Goal: Information Seeking & Learning: Learn about a topic

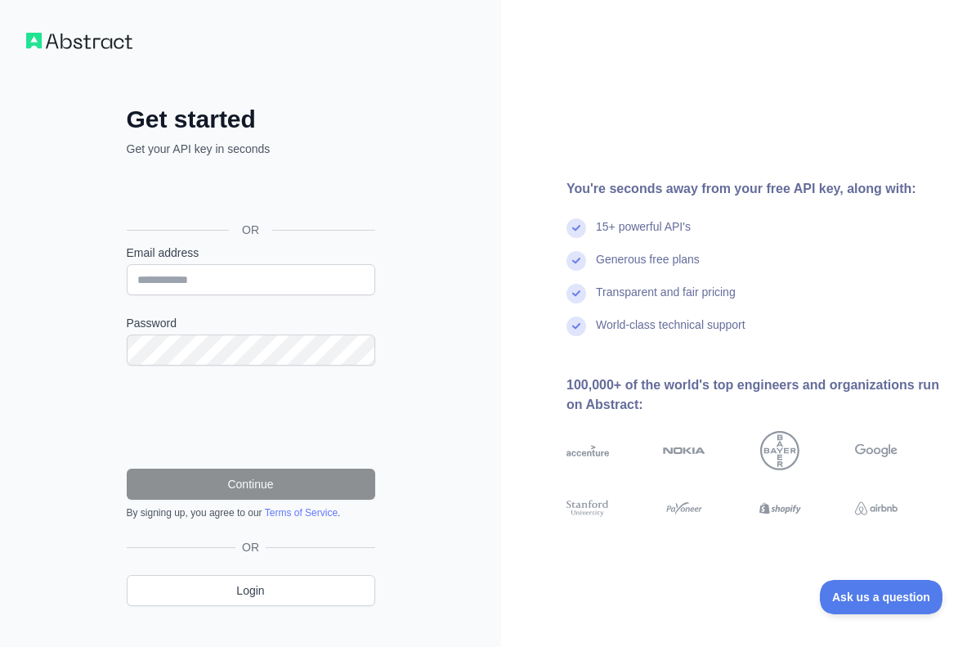
scroll to position [24, 0]
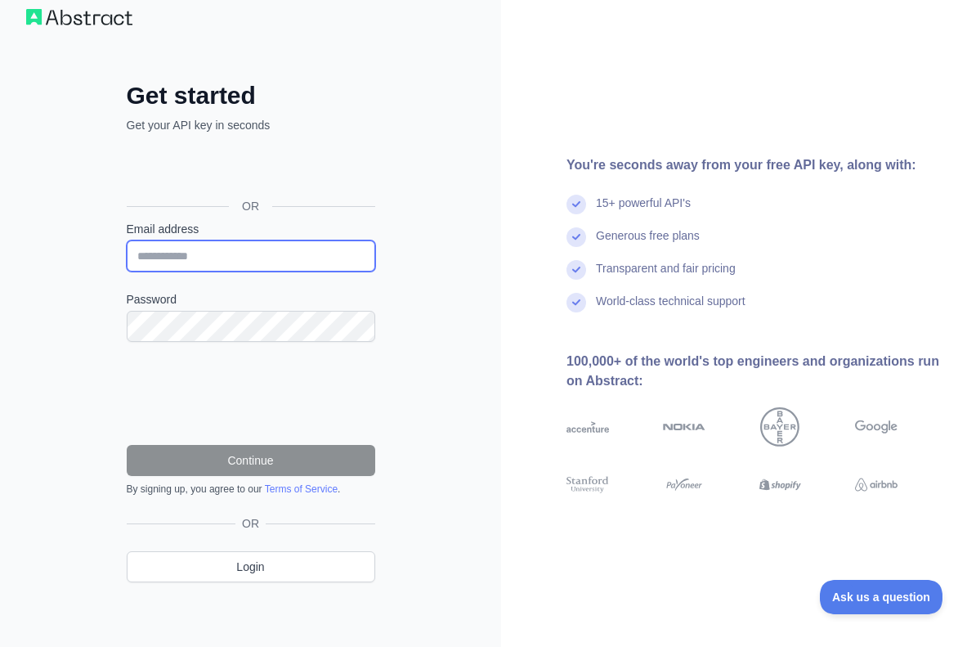
click at [169, 254] on input "Email address" at bounding box center [251, 255] width 249 height 31
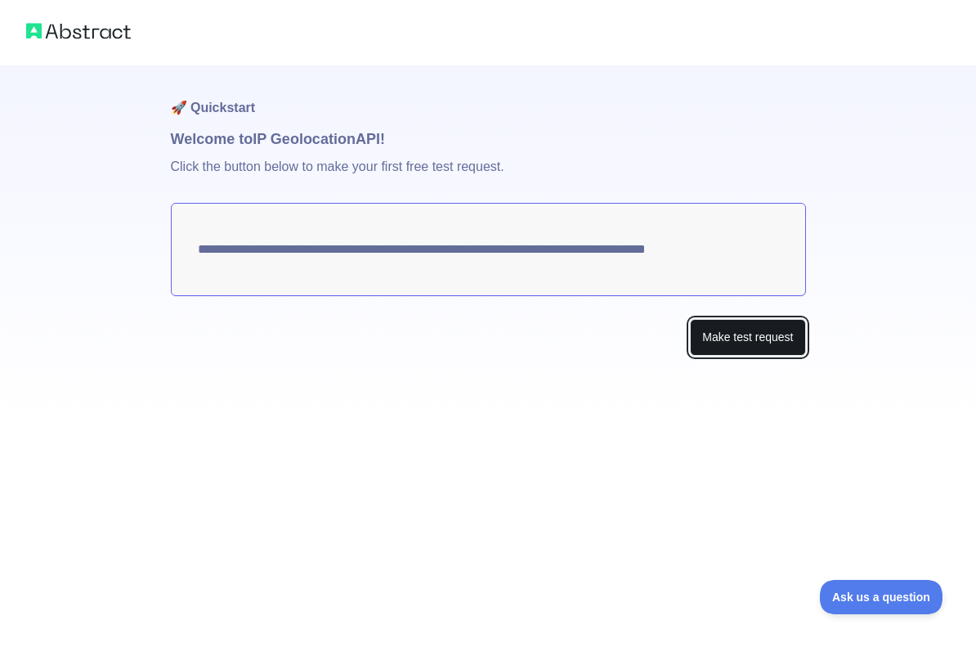
click at [714, 335] on button "Make test request" at bounding box center [747, 337] width 115 height 37
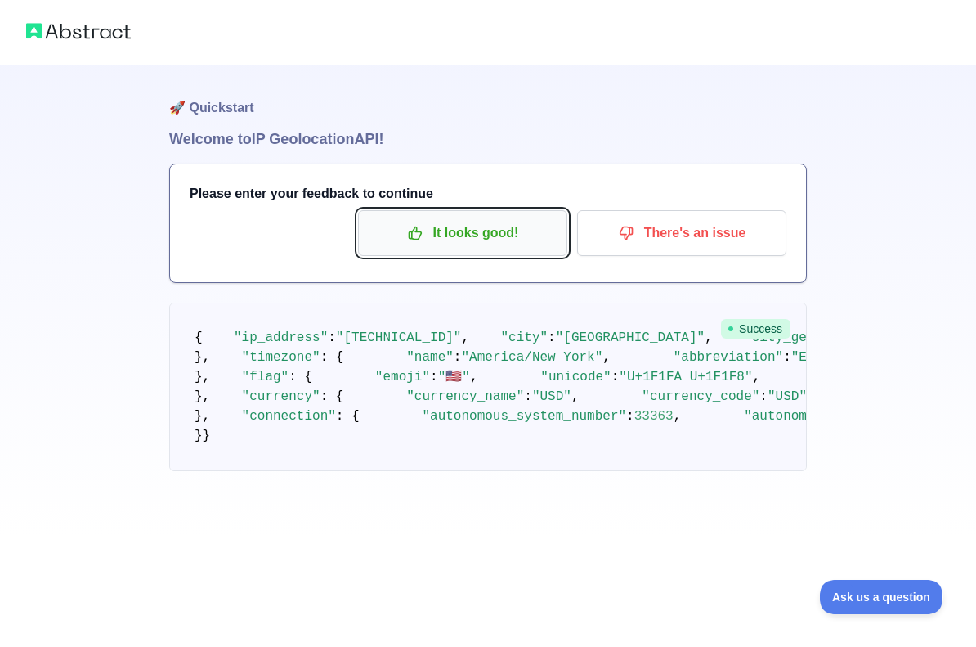
click at [484, 238] on p "It looks good!" at bounding box center [462, 233] width 185 height 28
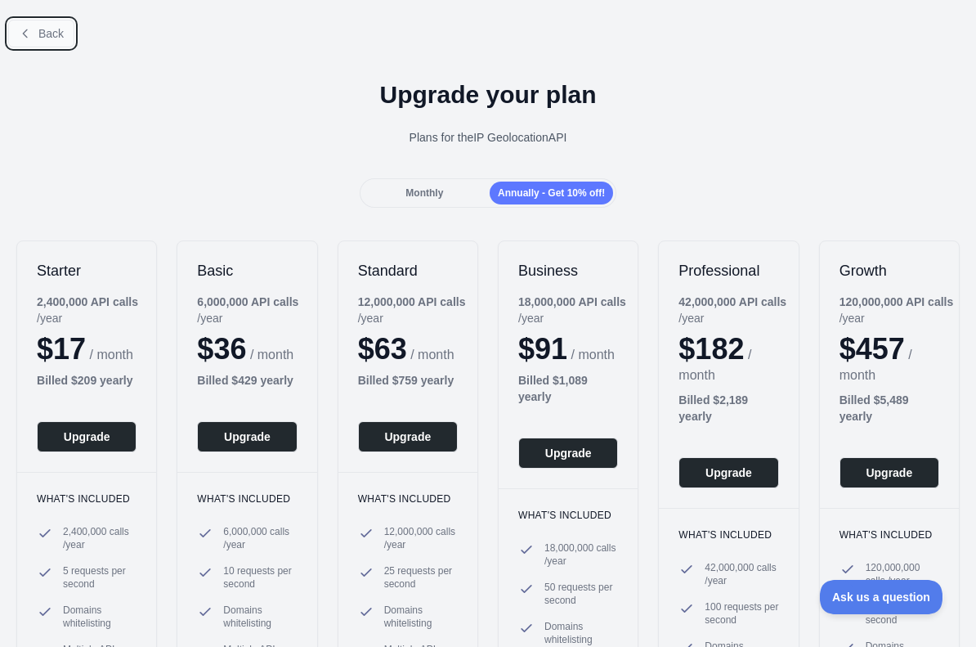
click at [55, 30] on span "Back" at bounding box center [50, 33] width 25 height 13
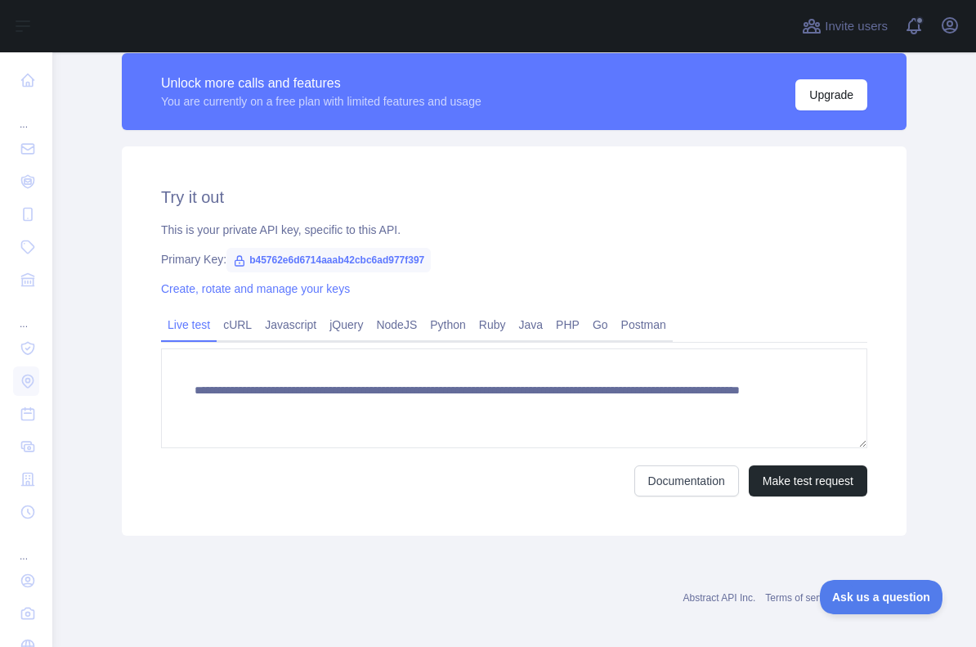
scroll to position [441, 0]
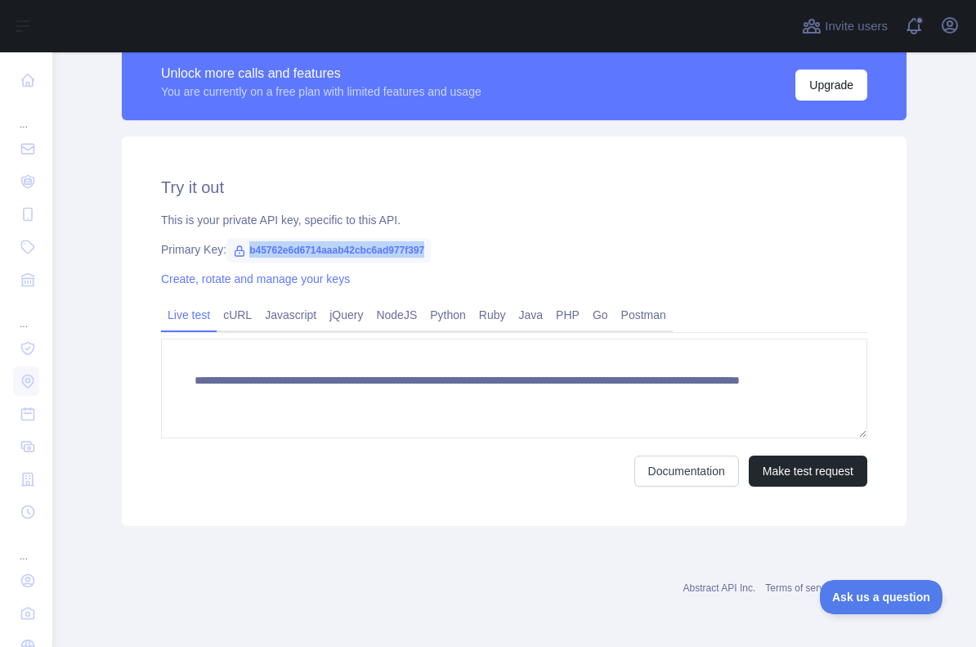
drag, startPoint x: 449, startPoint y: 249, endPoint x: 249, endPoint y: 249, distance: 199.5
click at [249, 249] on span "b45762e6d6714aaab42cbc6ad977f397" at bounding box center [328, 250] width 204 height 25
copy span "b45762e6d6714aaab42cbc6ad977f397"
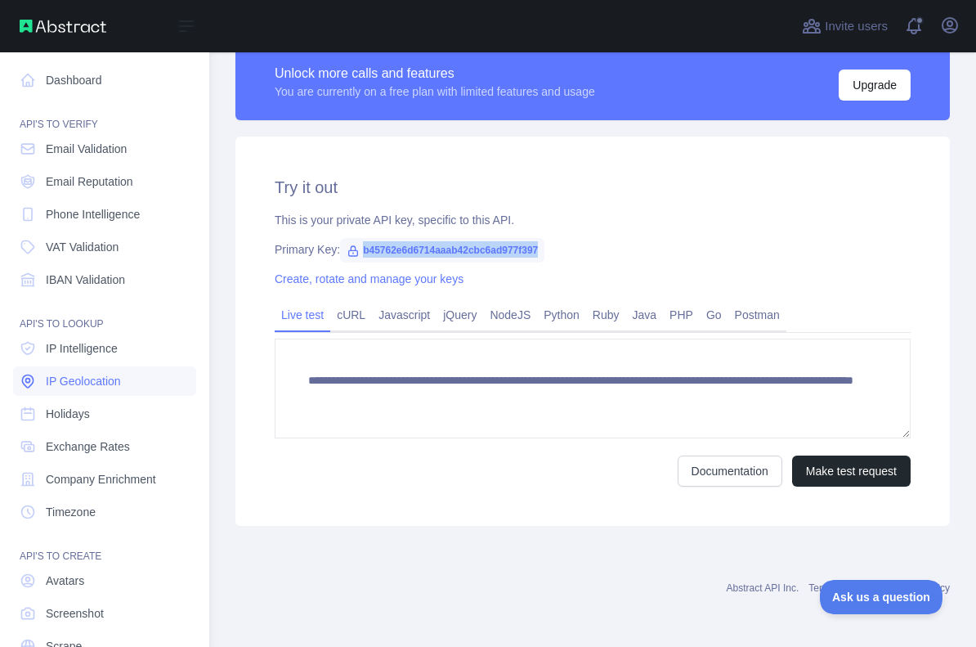
click at [121, 379] on span "IP Geolocation" at bounding box center [83, 381] width 75 height 16
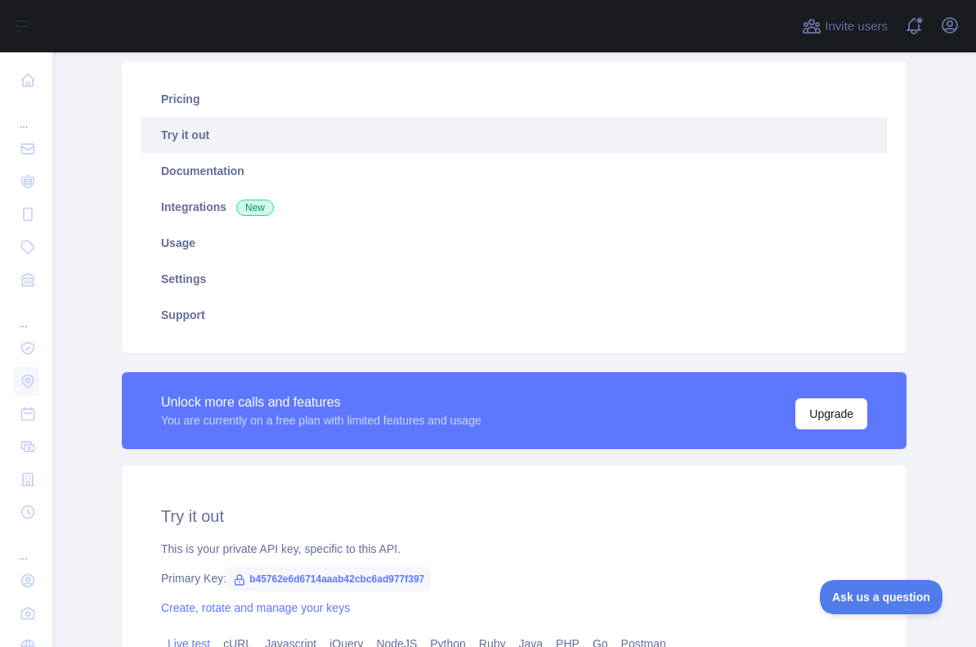
scroll to position [113, 0]
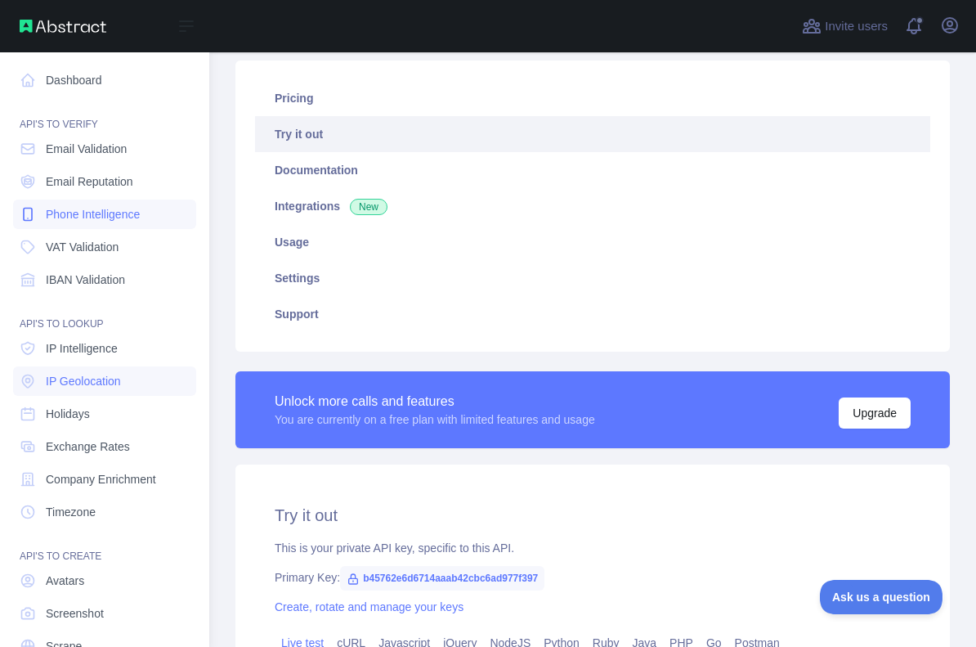
click at [80, 215] on span "Phone Intelligence" at bounding box center [93, 214] width 94 height 16
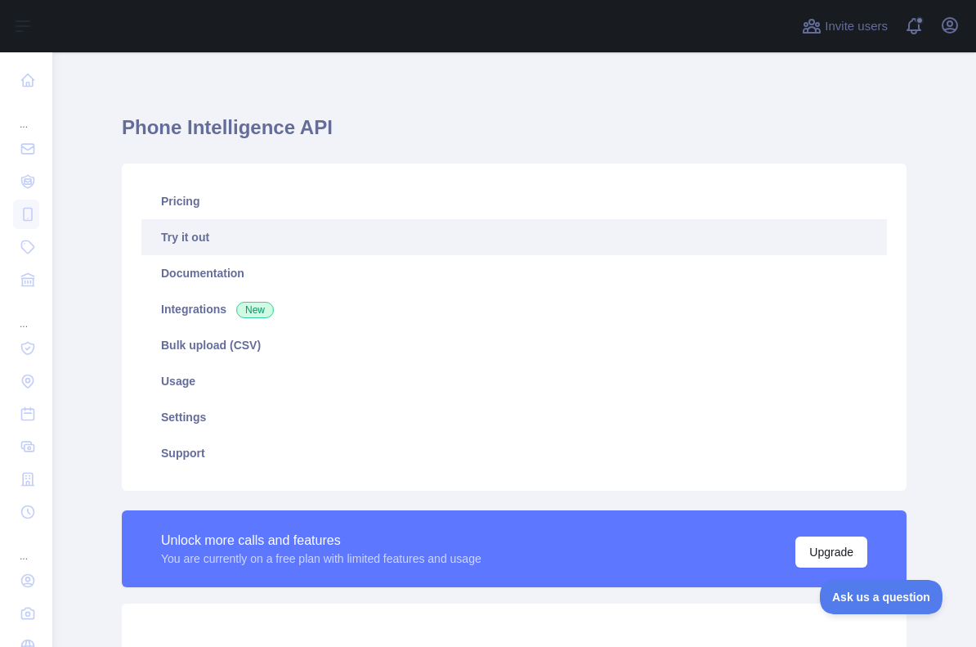
scroll to position [11, 0]
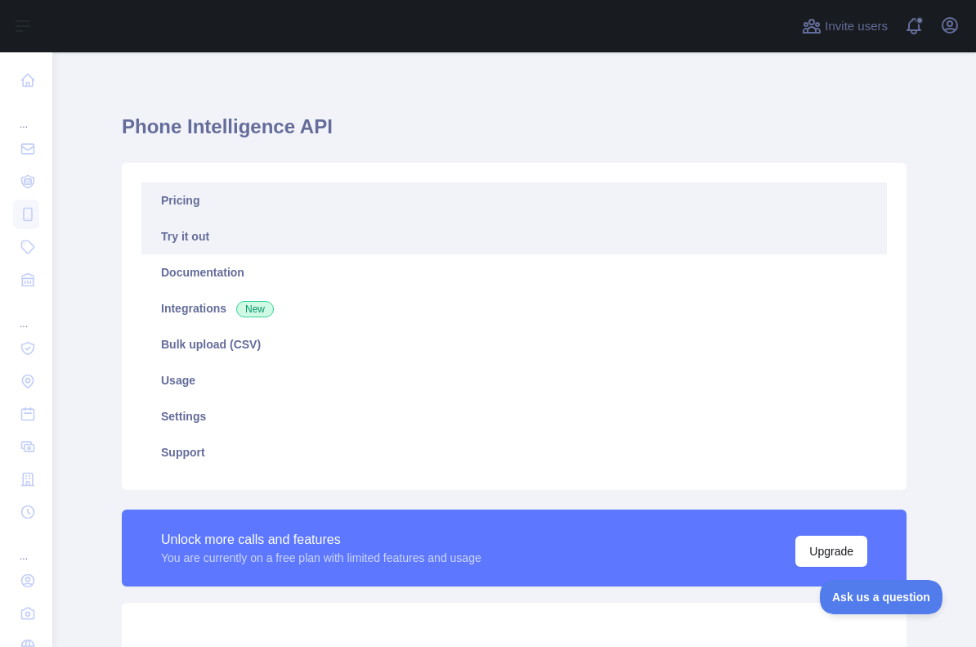
click at [198, 199] on link "Pricing" at bounding box center [514, 200] width 746 height 36
click at [220, 235] on link "Try it out" at bounding box center [514, 236] width 746 height 36
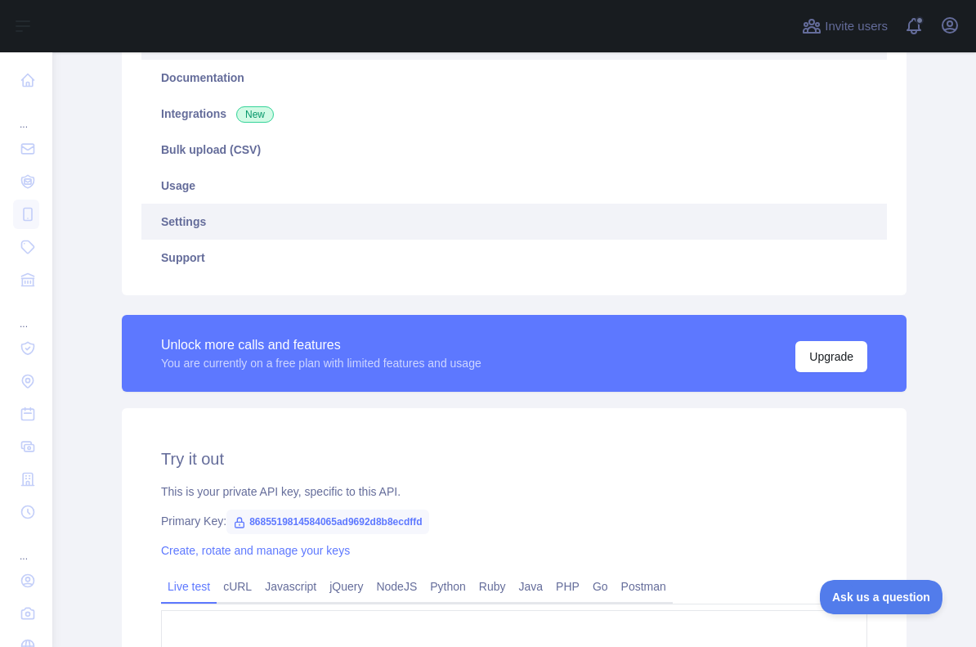
scroll to position [190, 0]
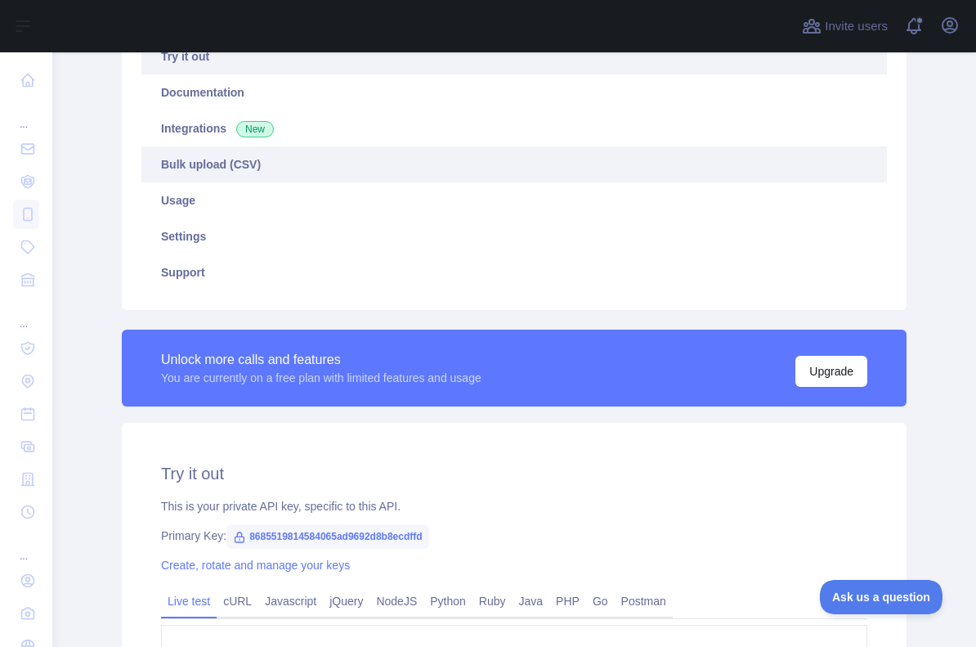
click at [228, 163] on link "Bulk upload (CSV)" at bounding box center [514, 164] width 746 height 36
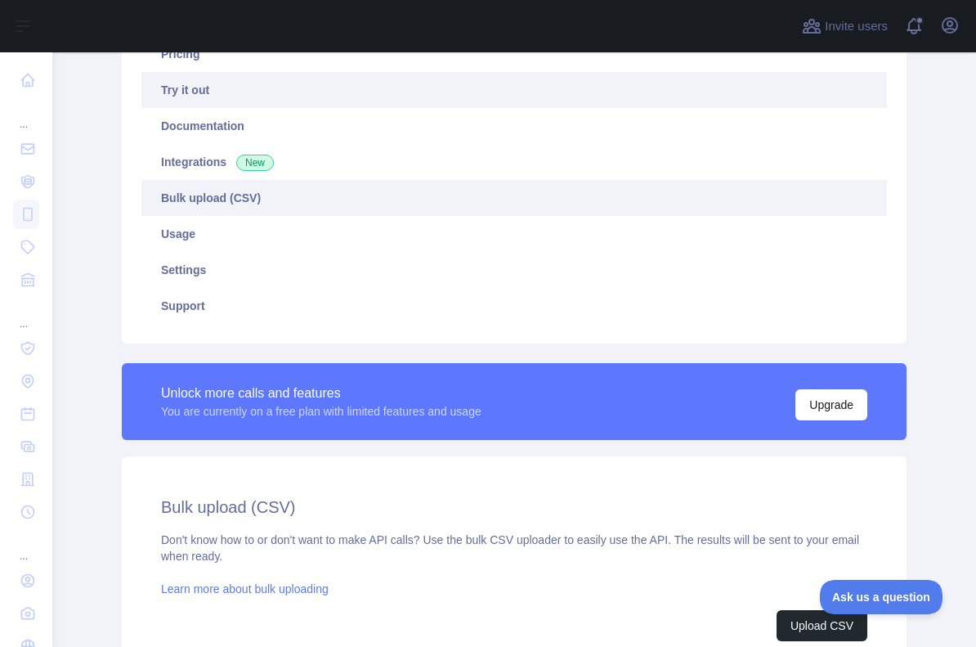
scroll to position [142, 0]
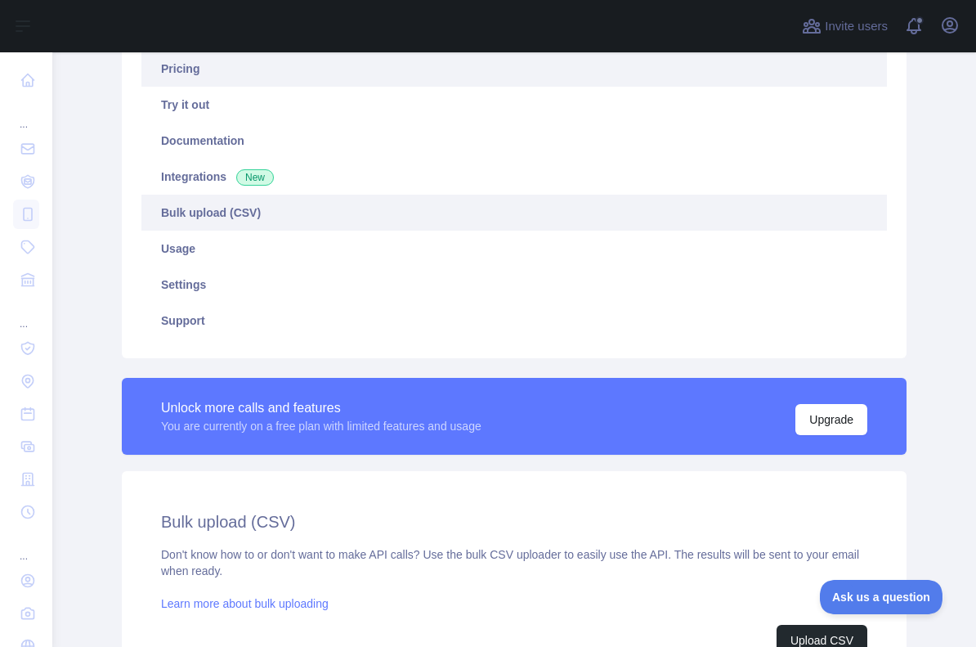
click at [194, 78] on link "Pricing" at bounding box center [514, 69] width 746 height 36
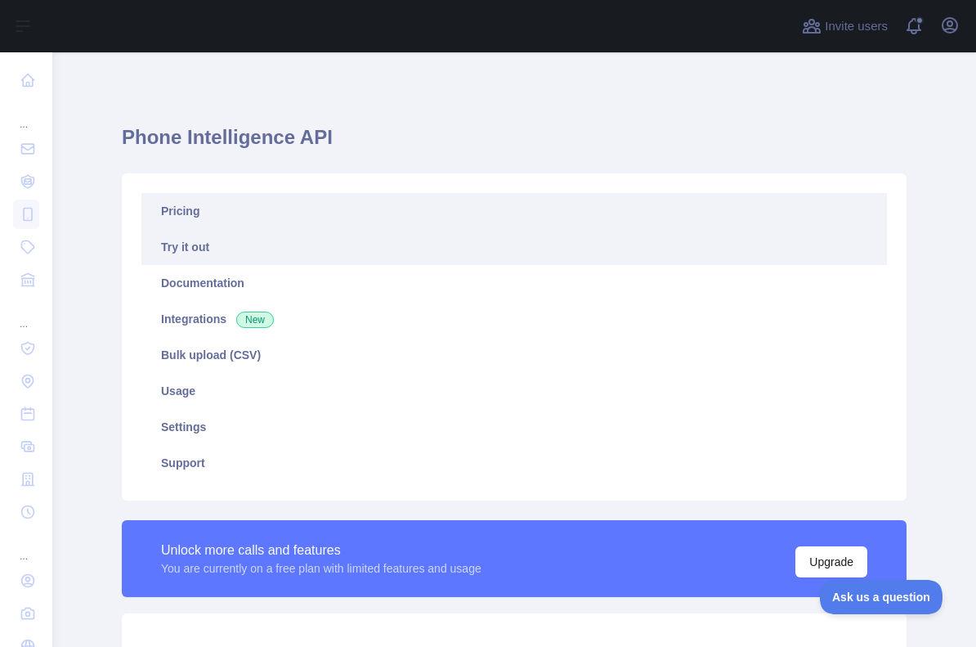
click at [206, 248] on link "Try it out" at bounding box center [514, 247] width 746 height 36
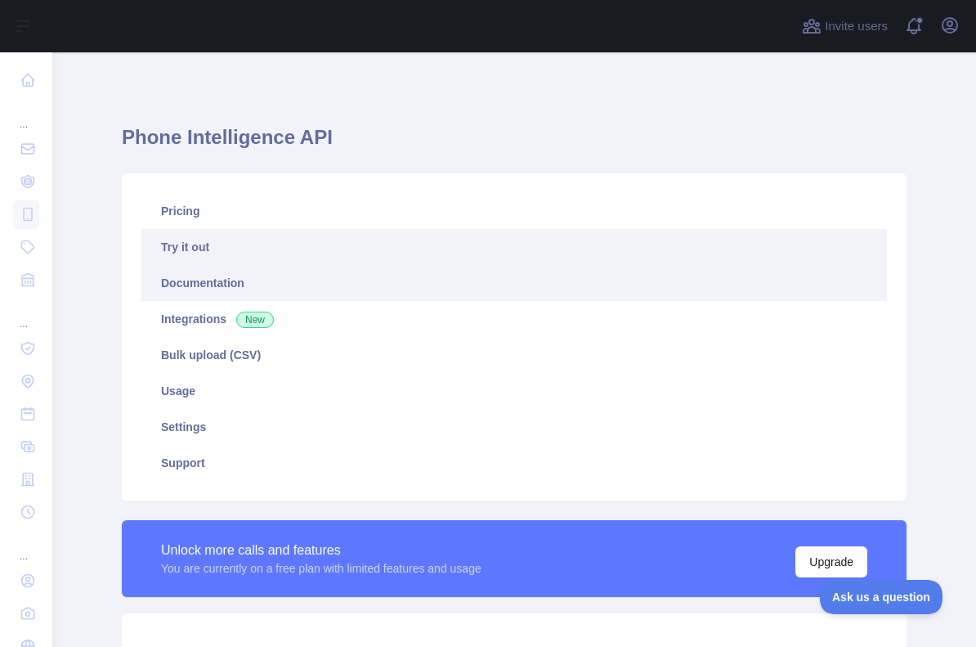
click at [231, 280] on link "Documentation" at bounding box center [514, 283] width 746 height 36
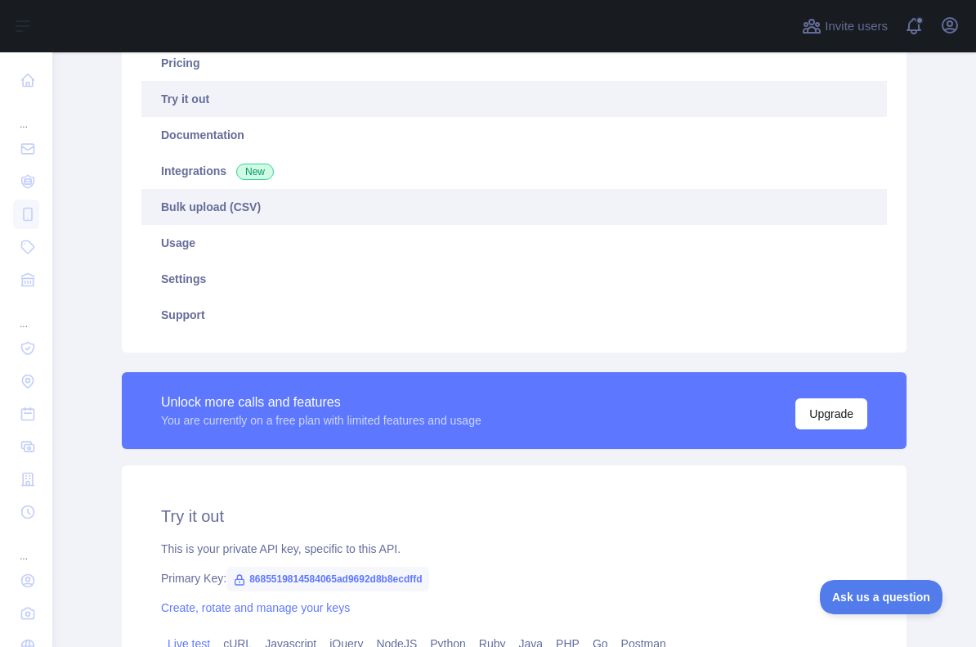
scroll to position [477, 0]
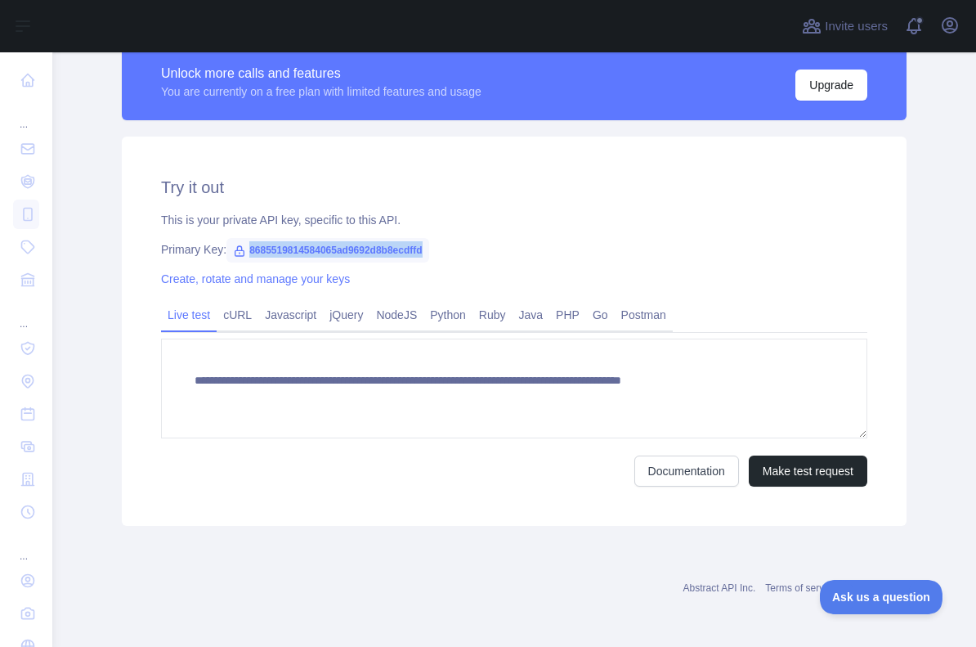
drag, startPoint x: 455, startPoint y: 249, endPoint x: 253, endPoint y: 257, distance: 202.9
click at [253, 257] on span "8685519814584065ad9692d8b8ecdffd" at bounding box center [327, 250] width 203 height 25
copy span "8685519814584065ad9692d8b8ecdffd"
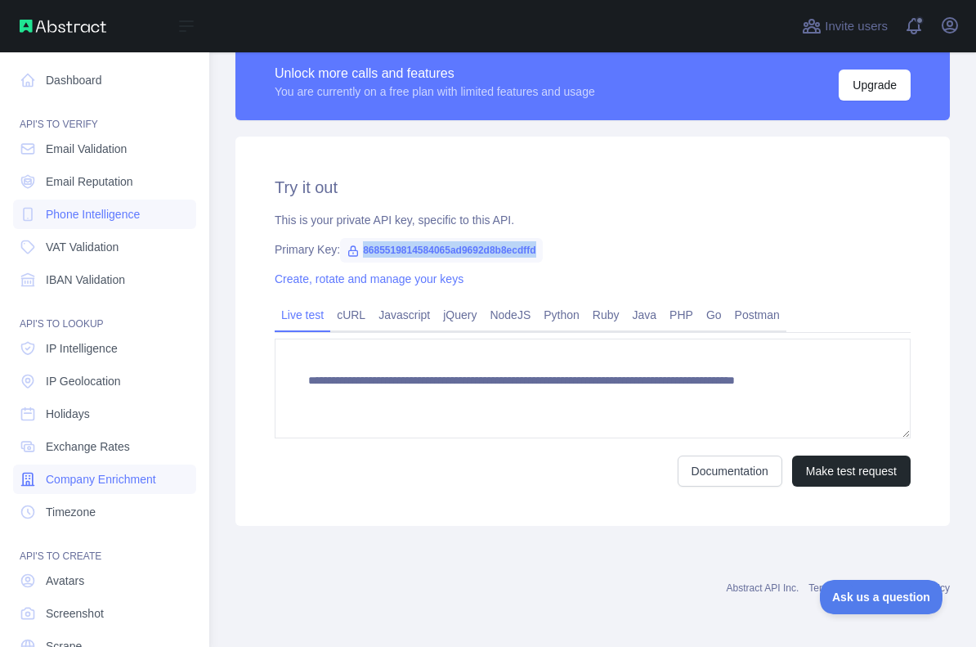
click at [78, 473] on span "Company Enrichment" at bounding box center [101, 479] width 110 height 16
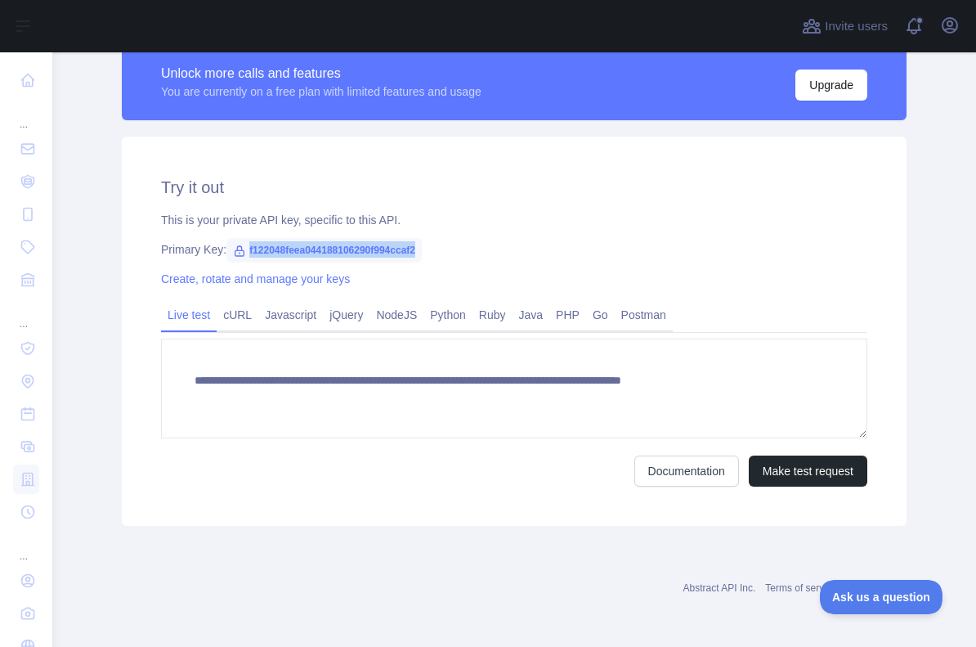
drag, startPoint x: 453, startPoint y: 247, endPoint x: 251, endPoint y: 247, distance: 201.9
click at [251, 247] on div "Primary Key: f122048feea044188106290f994ccaf2" at bounding box center [514, 249] width 706 height 16
copy span "f122048feea044188106290f994ccaf2"
